Goal: Task Accomplishment & Management: Manage account settings

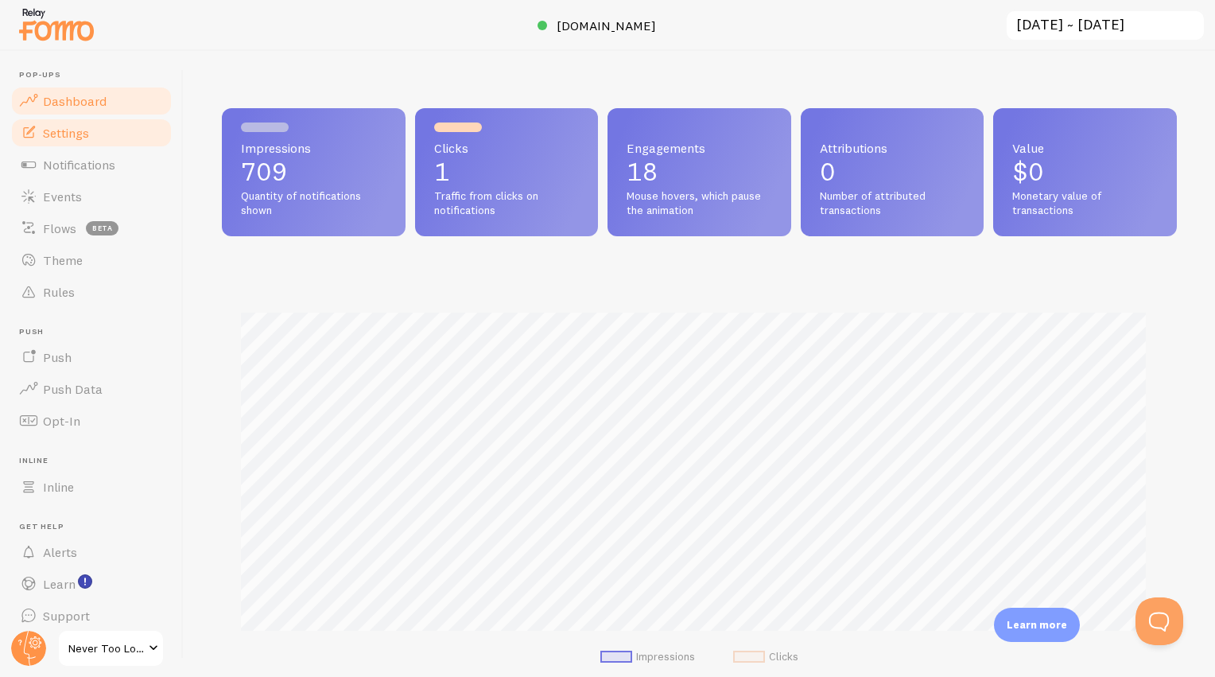
click at [84, 134] on span "Settings" at bounding box center [66, 133] width 46 height 16
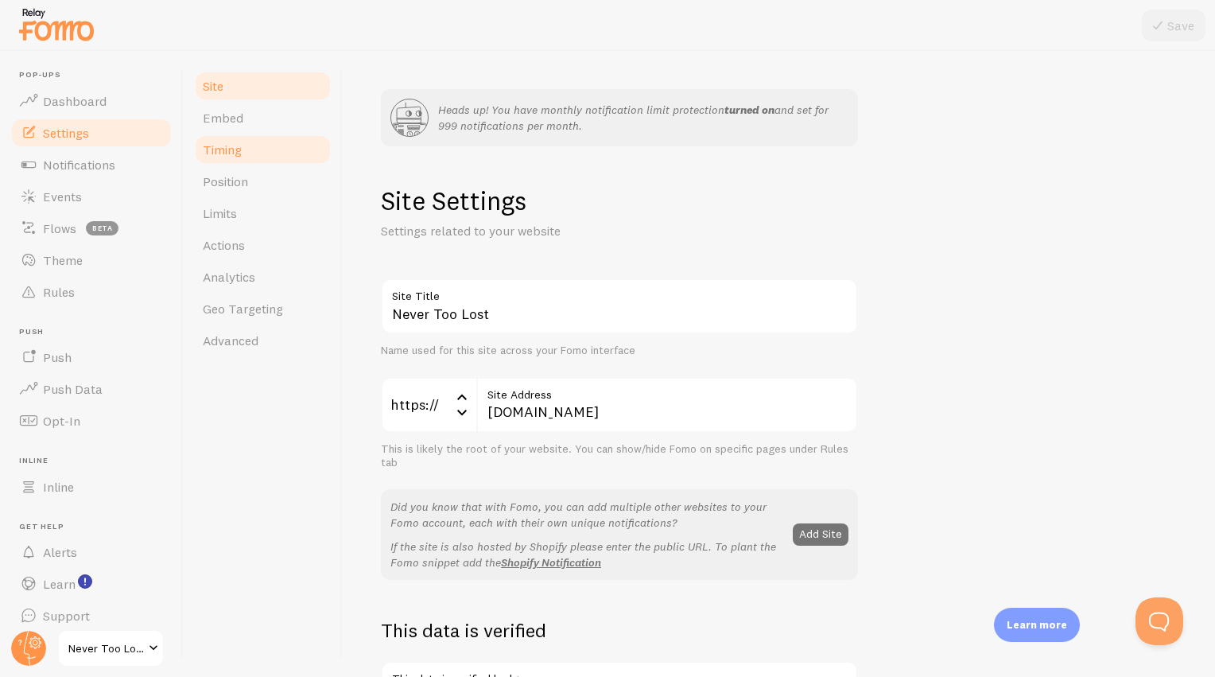
click at [245, 150] on link "Timing" at bounding box center [262, 150] width 139 height 32
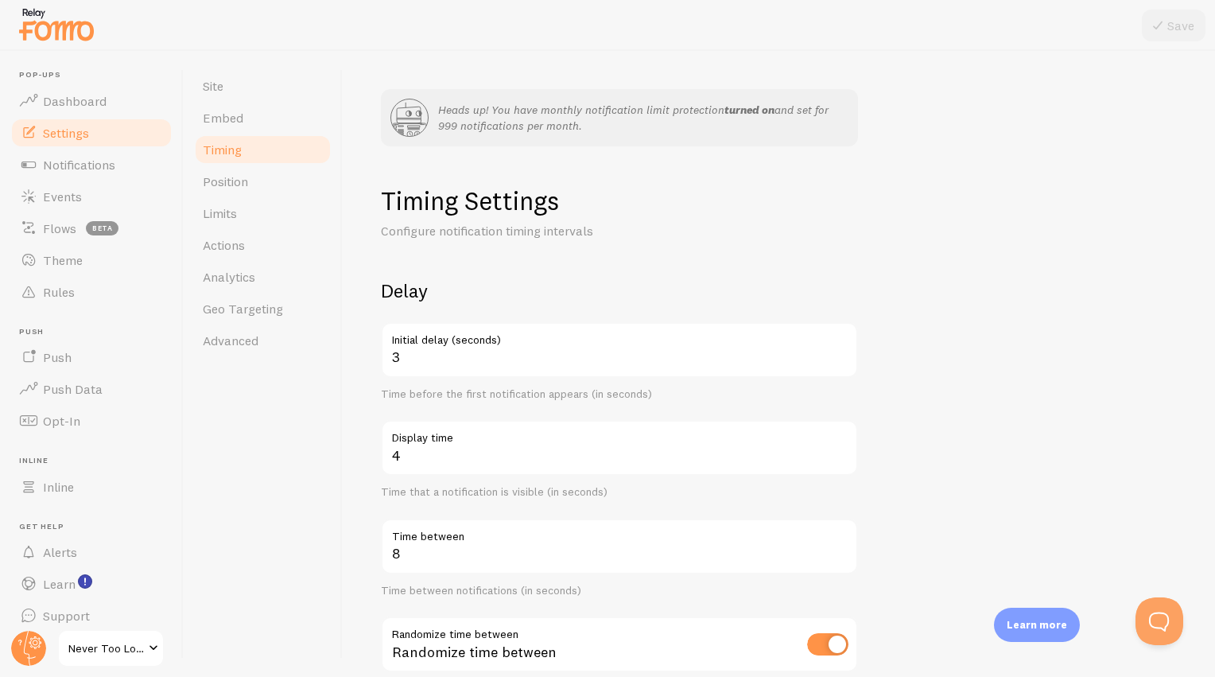
scroll to position [132, 0]
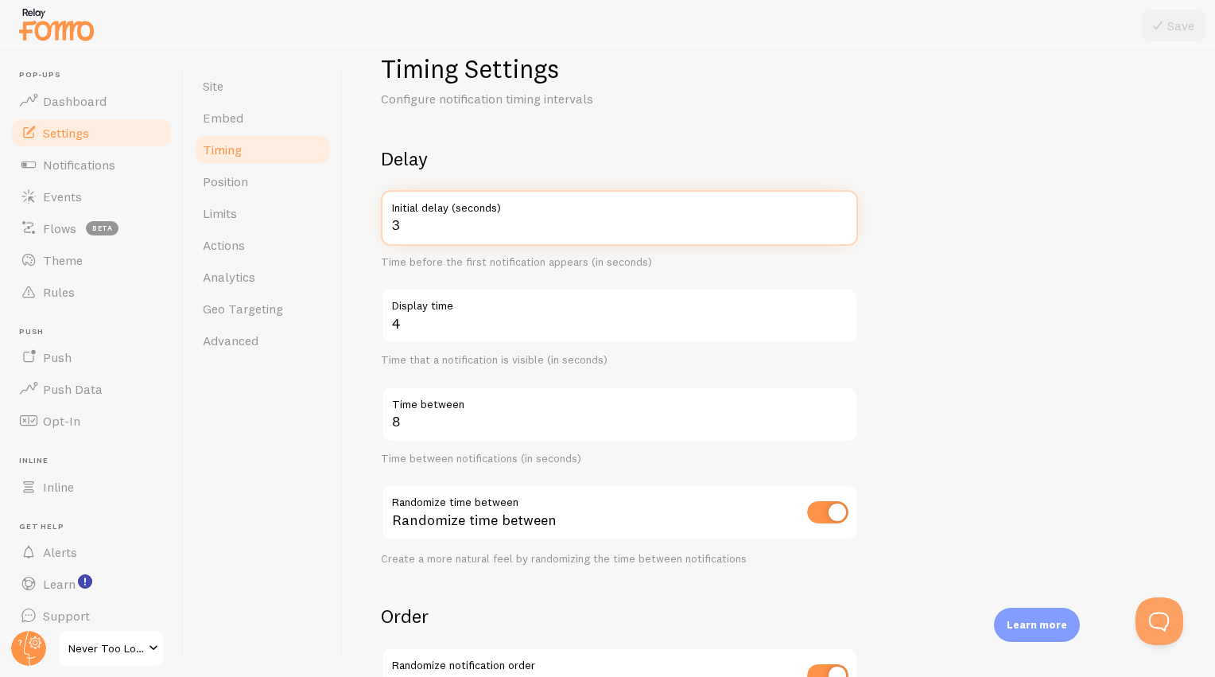
drag, startPoint x: 424, startPoint y: 225, endPoint x: 356, endPoint y: 224, distance: 68.4
click at [356, 224] on div "Heads up! You have monthly notification limit protection turned on and set for …" at bounding box center [779, 364] width 872 height 626
type input "5"
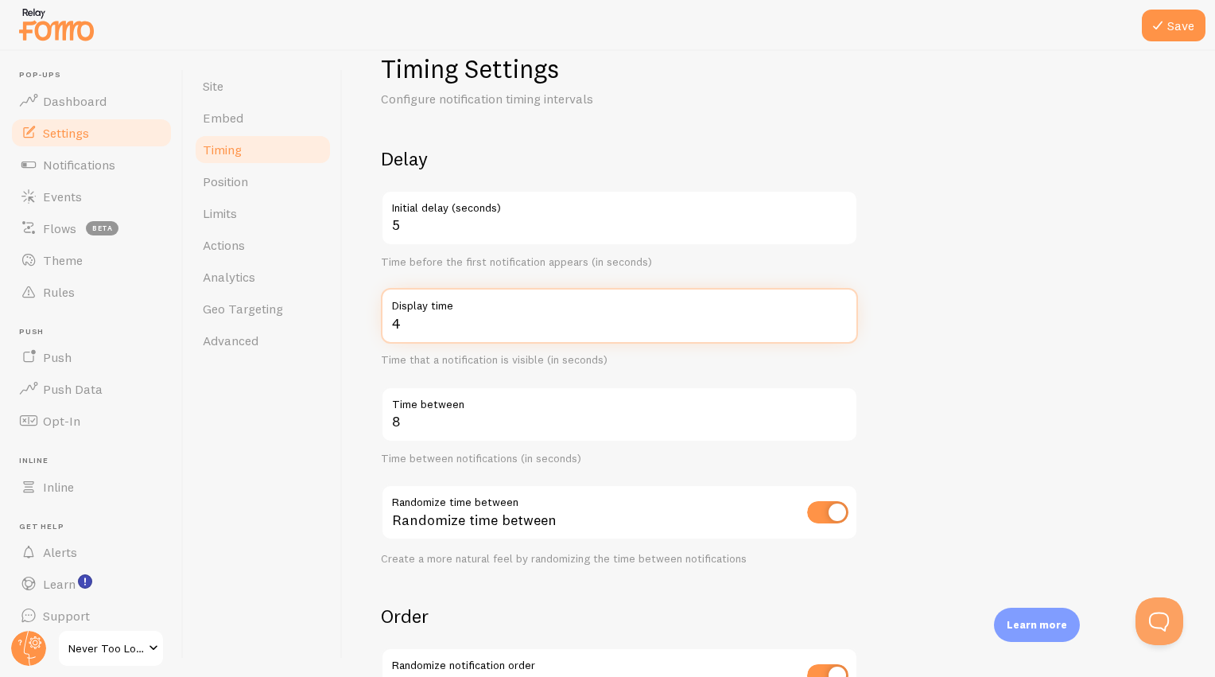
click at [532, 328] on input "4" at bounding box center [619, 316] width 477 height 56
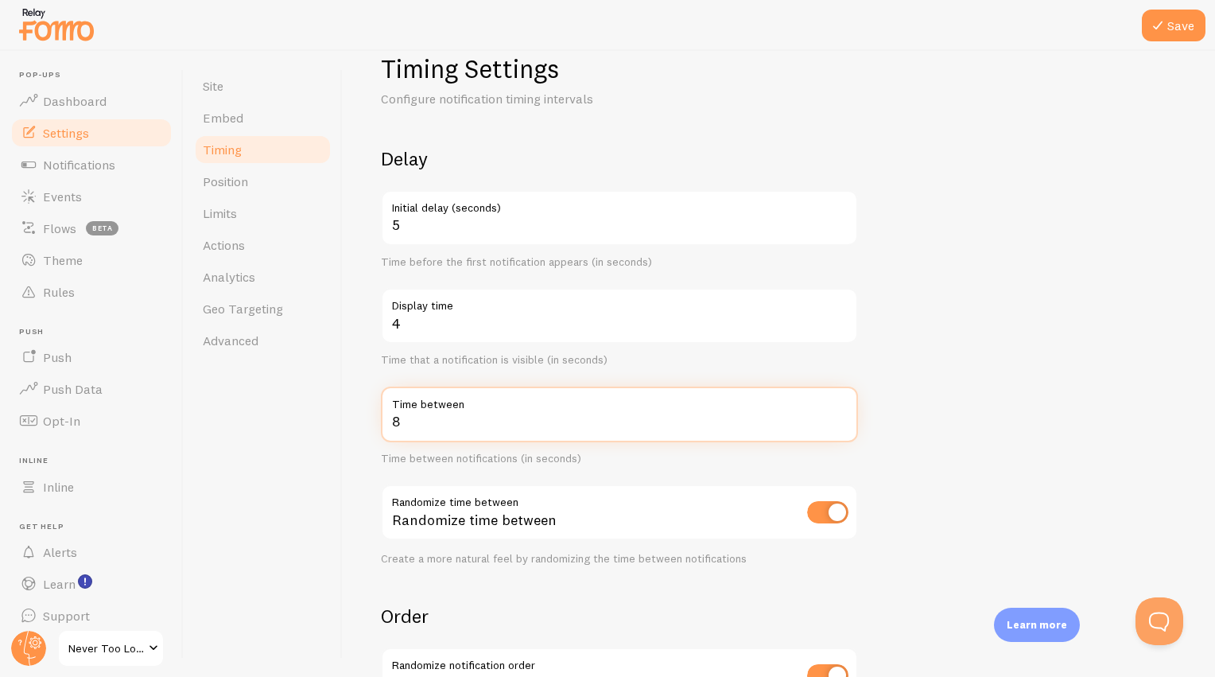
drag, startPoint x: 446, startPoint y: 418, endPoint x: 375, endPoint y: 415, distance: 71.6
click at [375, 415] on div "Heads up! You have monthly notification limit protection turned on and set for …" at bounding box center [779, 364] width 872 height 626
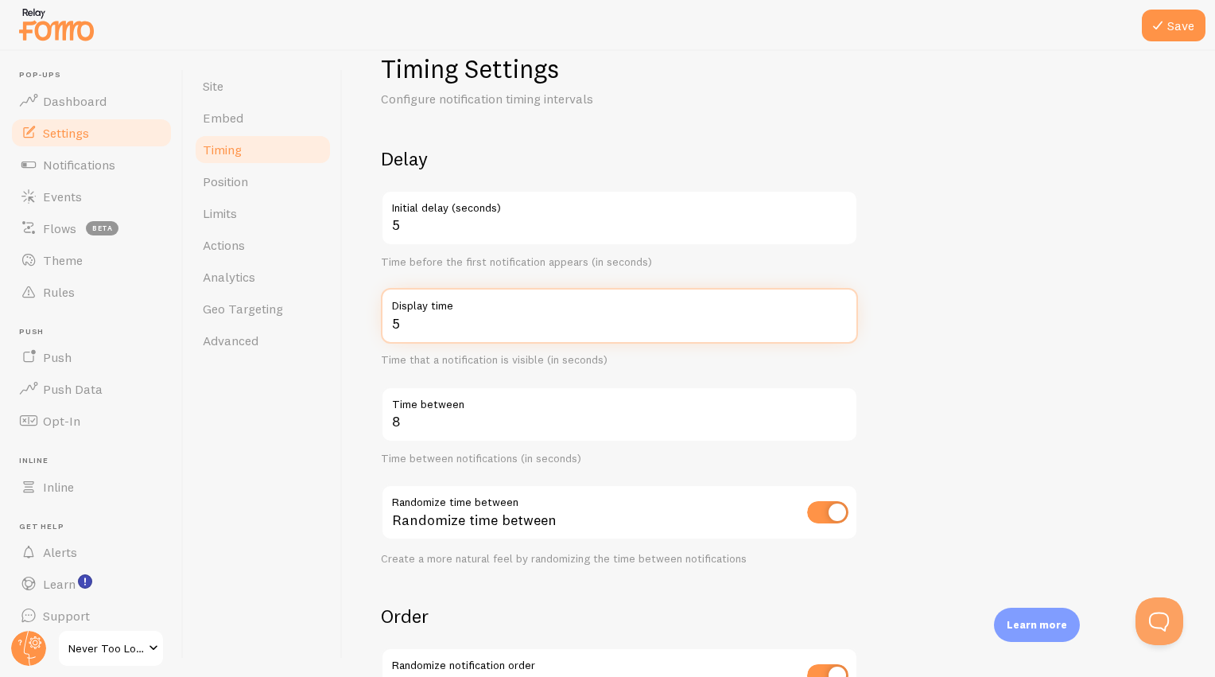
click at [843, 318] on input "5" at bounding box center [619, 316] width 477 height 56
type input "6"
click at [843, 318] on input "6" at bounding box center [619, 316] width 477 height 56
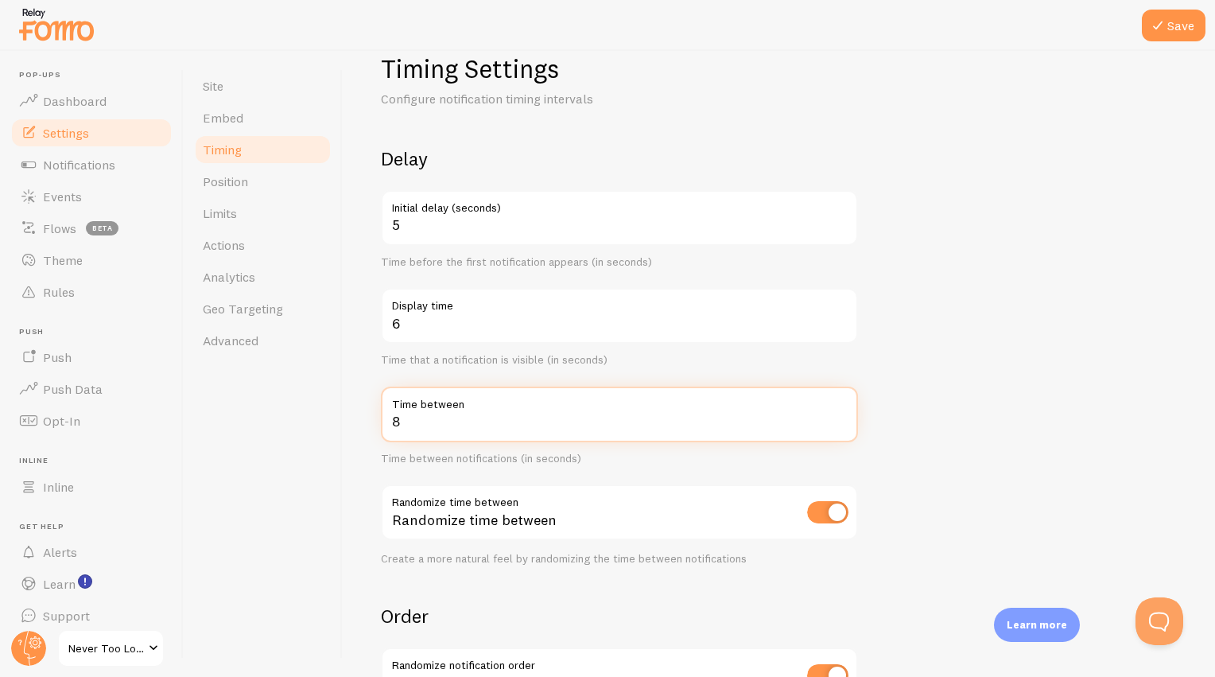
drag, startPoint x: 408, startPoint y: 418, endPoint x: 432, endPoint y: 396, distance: 32.1
click at [366, 418] on div "Heads up! You have monthly notification limit protection turned on and set for …" at bounding box center [779, 364] width 872 height 626
click at [838, 414] on input "9" at bounding box center [619, 415] width 477 height 56
click at [838, 414] on input "10" at bounding box center [619, 415] width 477 height 56
click at [838, 414] on input "11" at bounding box center [619, 415] width 477 height 56
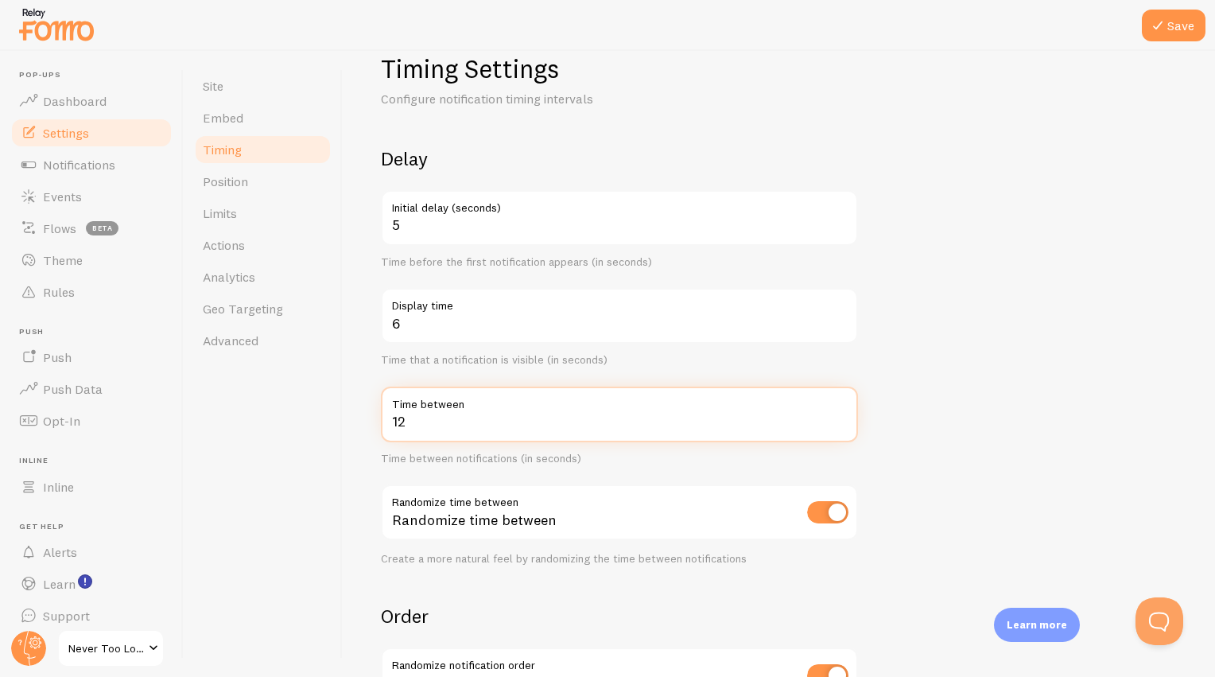
click at [838, 414] on input "12" at bounding box center [619, 415] width 477 height 56
click at [838, 414] on input "13" at bounding box center [619, 415] width 477 height 56
click at [838, 414] on input "14" at bounding box center [619, 415] width 477 height 56
click at [838, 414] on input "15" at bounding box center [619, 415] width 477 height 56
click at [838, 414] on input "16" at bounding box center [619, 415] width 477 height 56
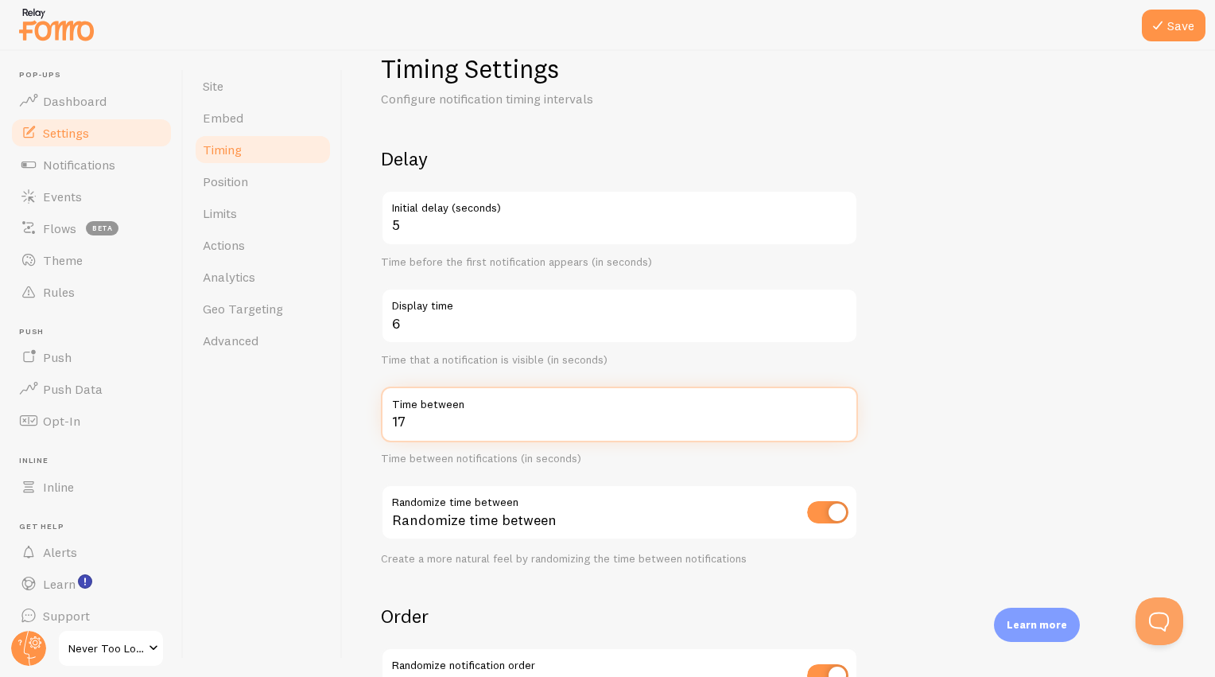
click at [838, 414] on input "17" at bounding box center [619, 415] width 477 height 56
click at [838, 414] on input "18" at bounding box center [619, 415] width 477 height 56
click at [838, 414] on input "19" at bounding box center [619, 415] width 477 height 56
click at [838, 414] on input "20" at bounding box center [619, 415] width 477 height 56
click at [924, 414] on form "Delay 5 Initial delay (seconds) Time before the first notification appears (in …" at bounding box center [779, 487] width 796 height 682
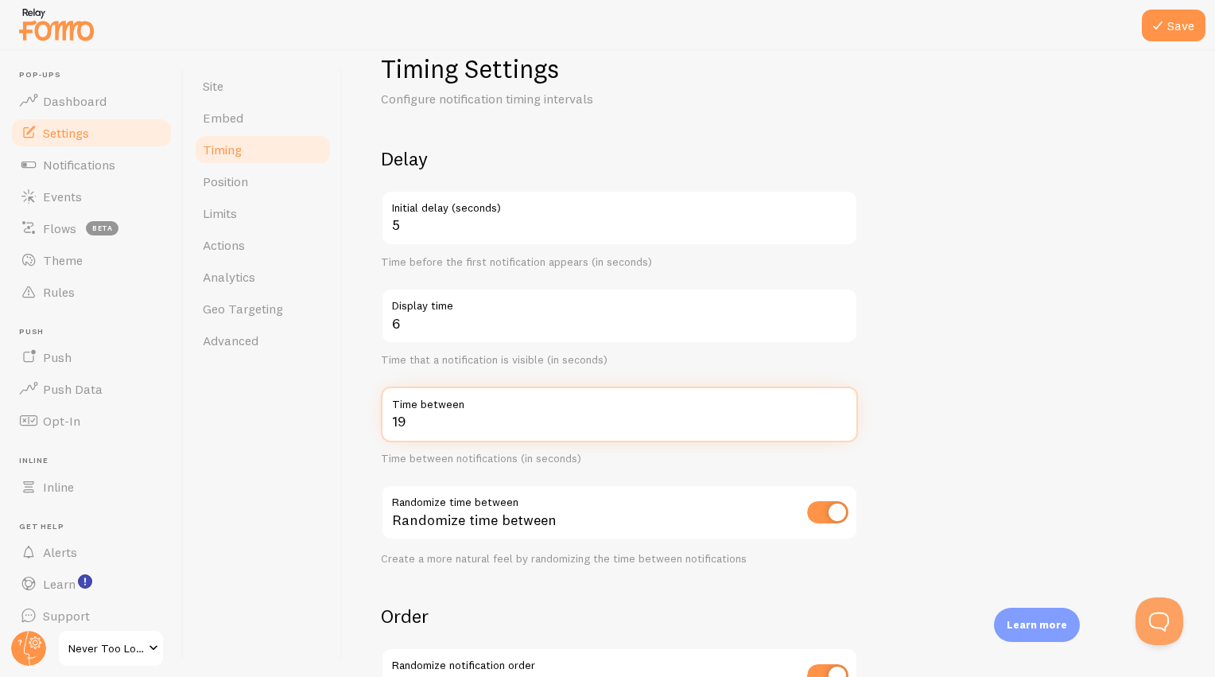
click at [841, 425] on input "19" at bounding box center [619, 415] width 477 height 56
type input "20"
click at [841, 419] on input "20" at bounding box center [619, 415] width 477 height 56
click at [915, 413] on form "Delay 5 Initial delay (seconds) Time before the first notification appears (in …" at bounding box center [779, 487] width 796 height 682
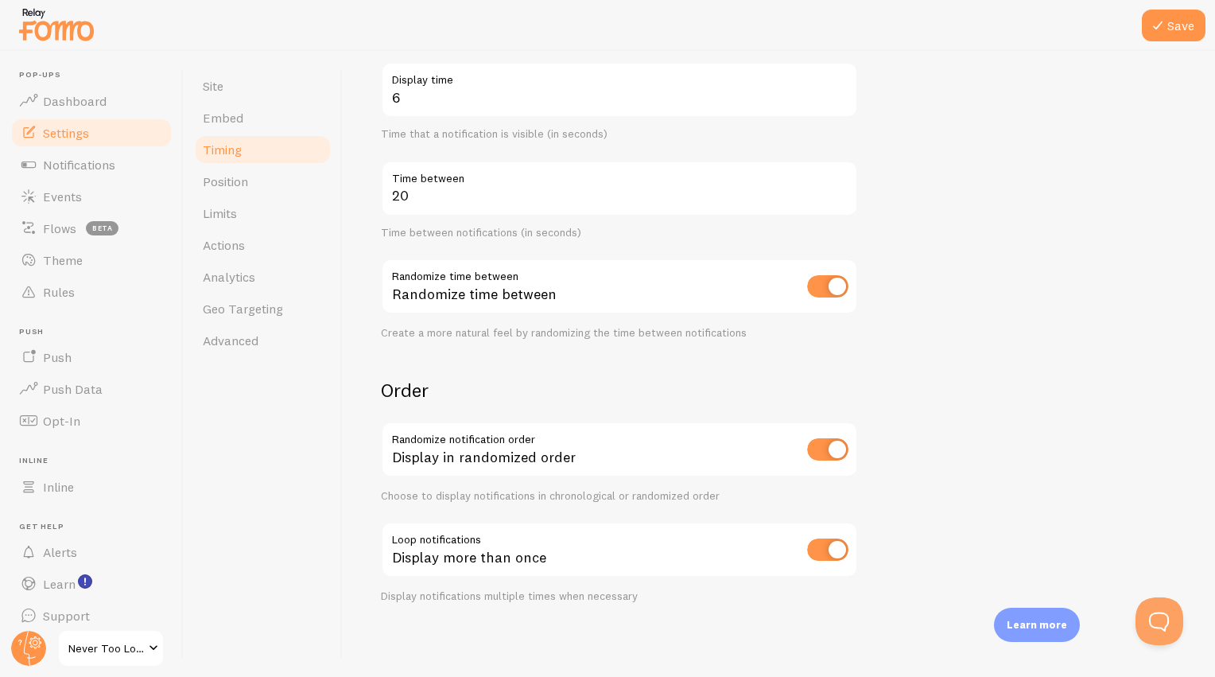
scroll to position [226, 0]
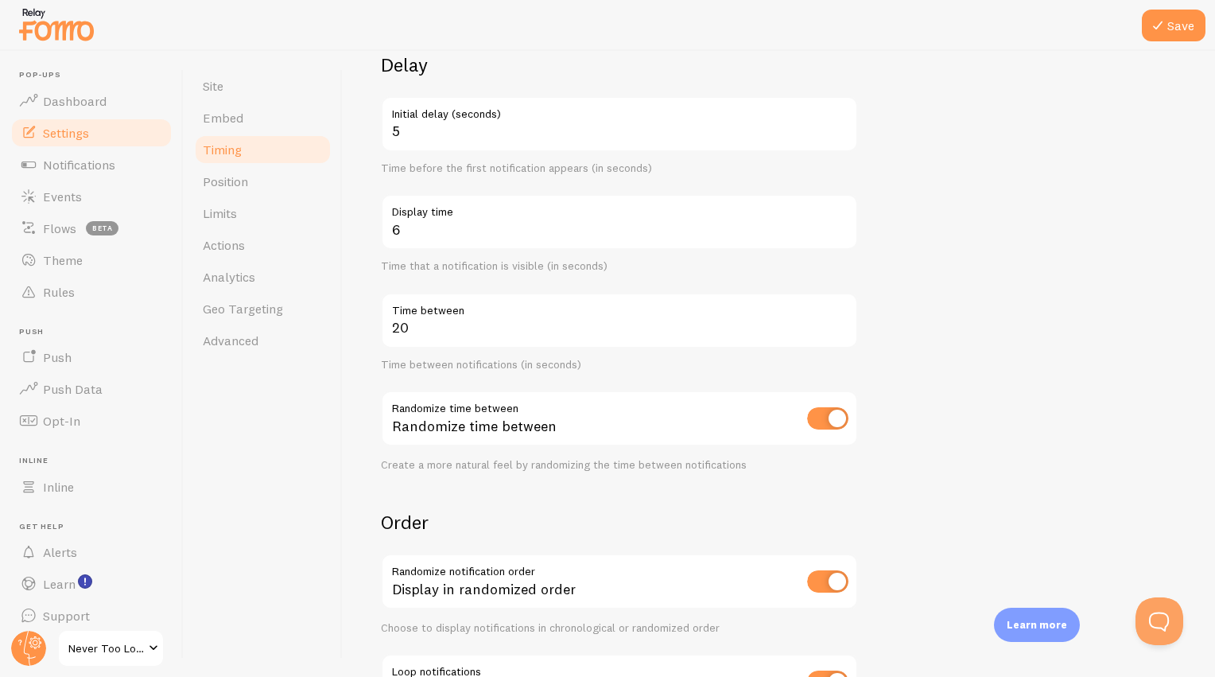
click at [916, 417] on form "Delay 5 Initial delay (seconds) Time before the first notification appears (in …" at bounding box center [779, 393] width 796 height 682
click at [941, 356] on form "Delay 5 Initial delay (seconds) Time before the first notification appears (in …" at bounding box center [779, 393] width 796 height 682
click at [840, 232] on input "5" at bounding box center [619, 222] width 477 height 56
type input "4"
click at [840, 232] on input "4" at bounding box center [619, 222] width 477 height 56
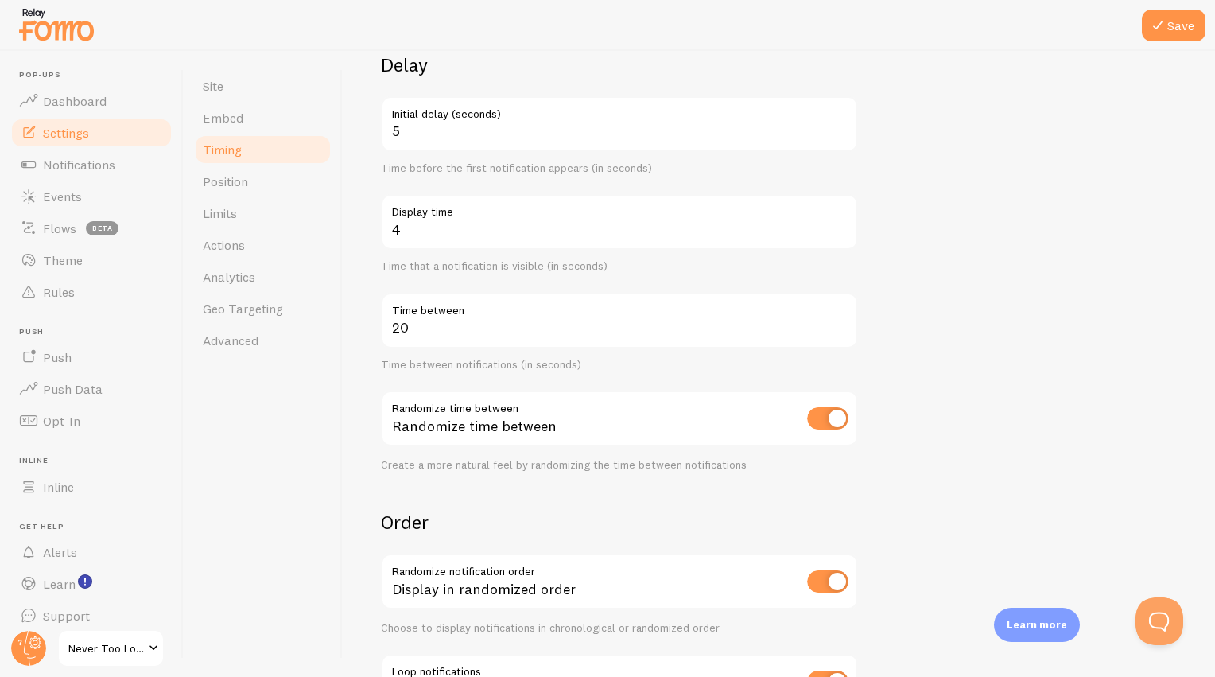
click at [921, 262] on form "Delay 5 Initial delay (seconds) Time before the first notification appears (in …" at bounding box center [779, 393] width 796 height 682
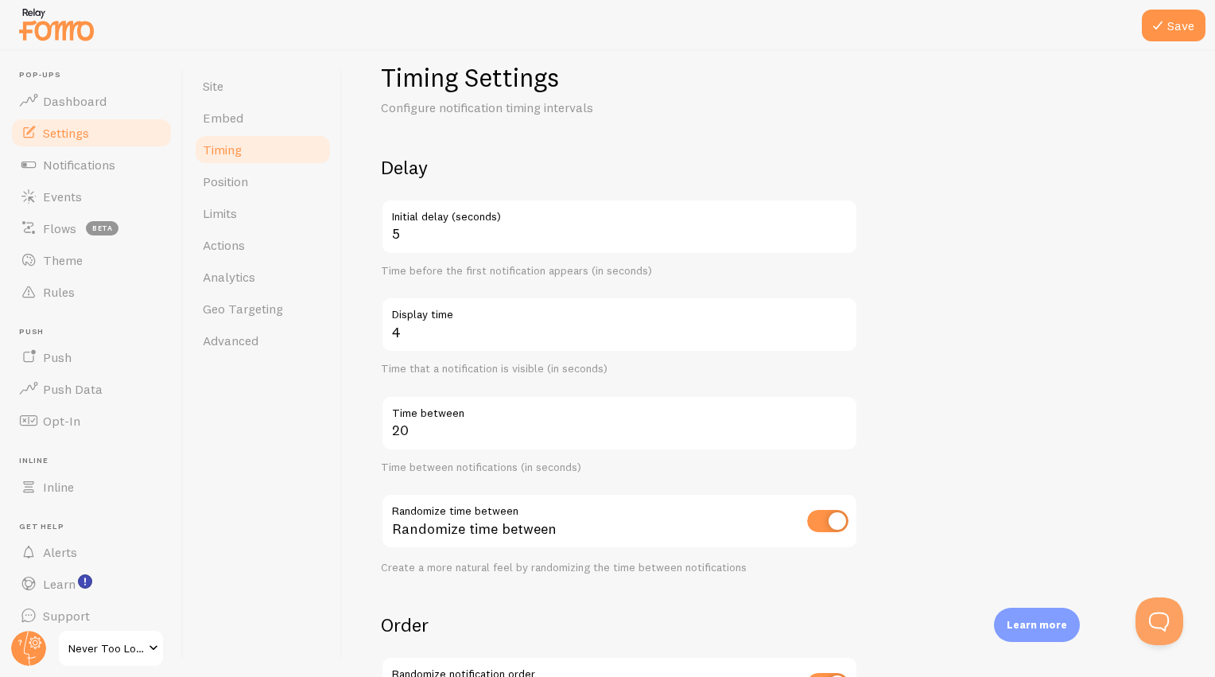
scroll to position [92, 0]
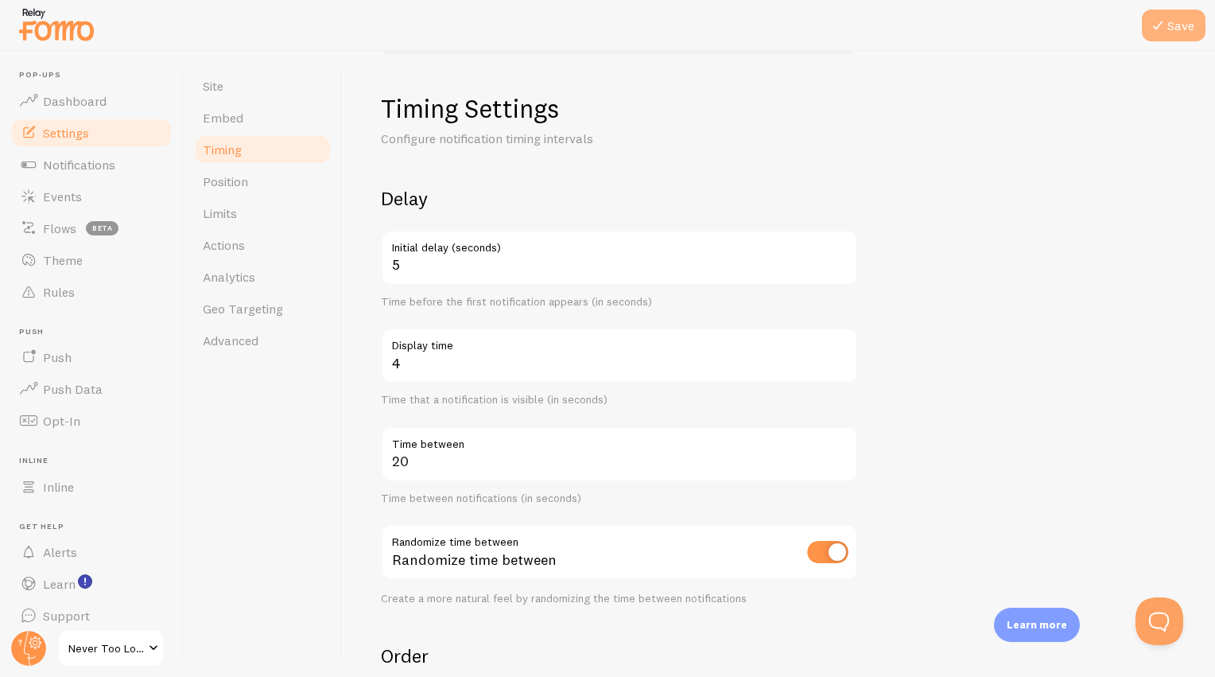
click at [1177, 27] on button "Save" at bounding box center [1174, 26] width 64 height 32
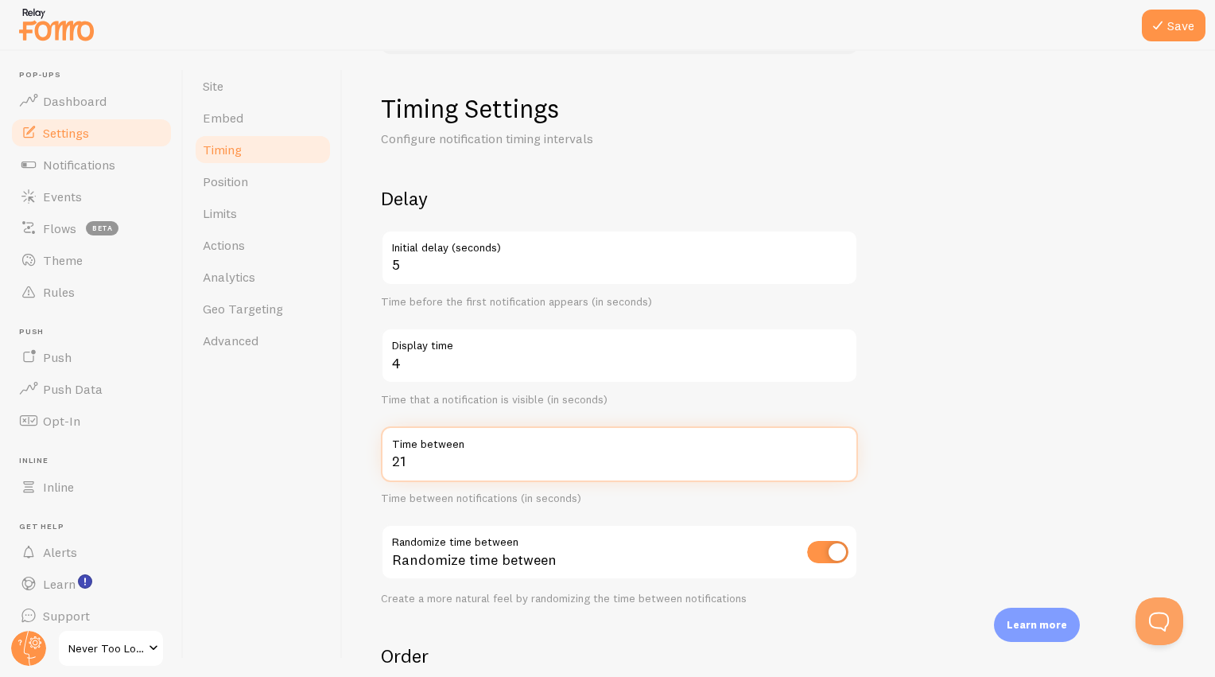
click at [843, 456] on input "21" at bounding box center [619, 454] width 477 height 56
type input "22"
click at [843, 456] on input "22" at bounding box center [619, 454] width 477 height 56
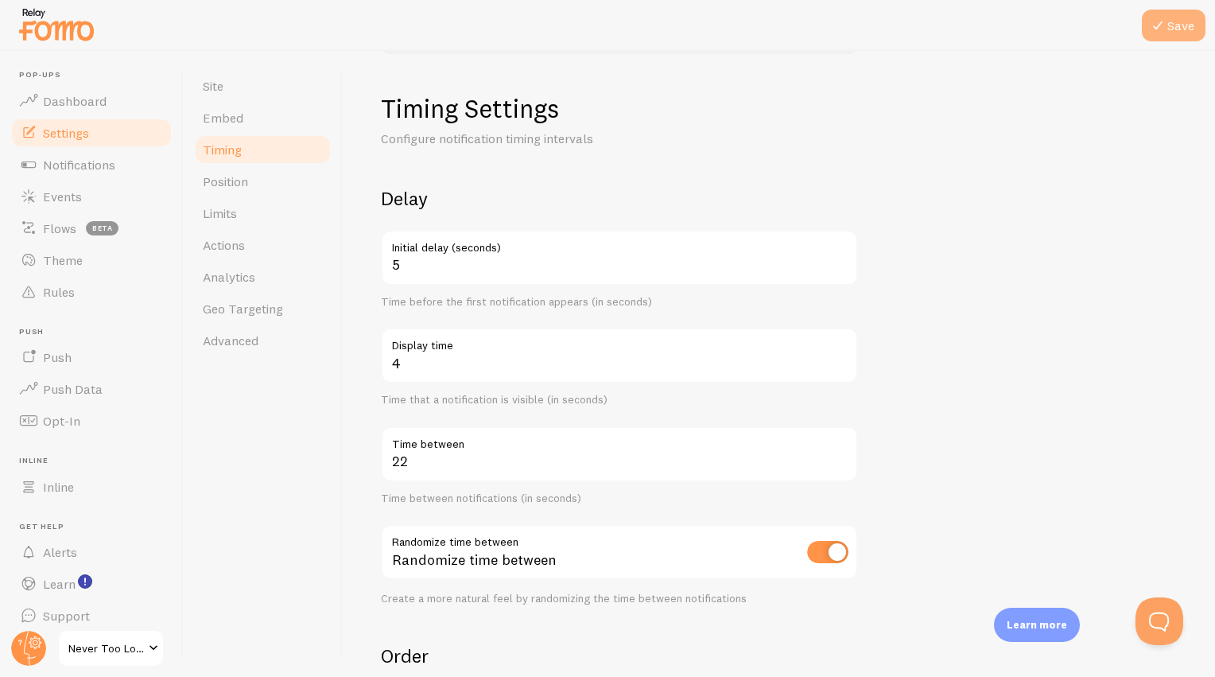
click at [1175, 33] on button "Save" at bounding box center [1174, 26] width 64 height 32
